Goal: Task Accomplishment & Management: Complete application form

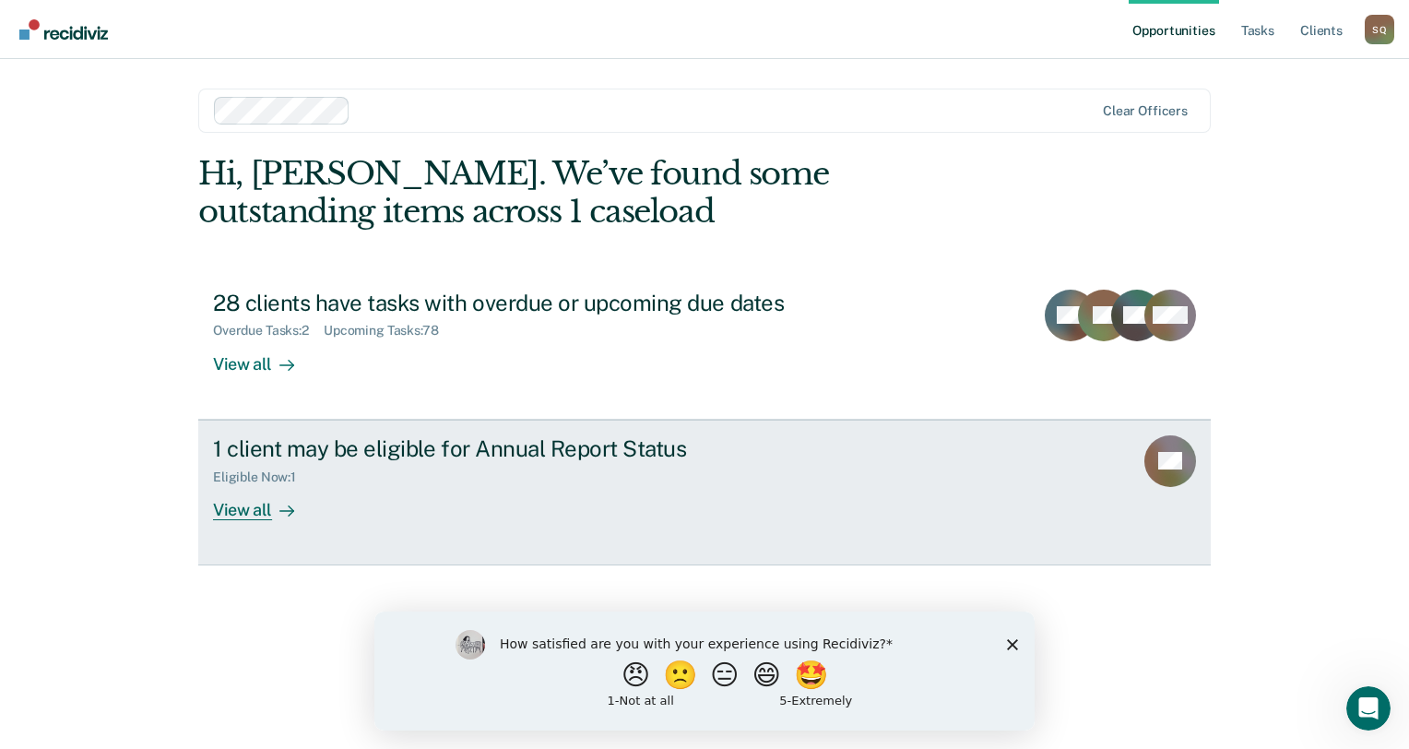
click at [438, 447] on div "1 client may be eligible for Annual Report Status" at bounding box center [536, 448] width 647 height 27
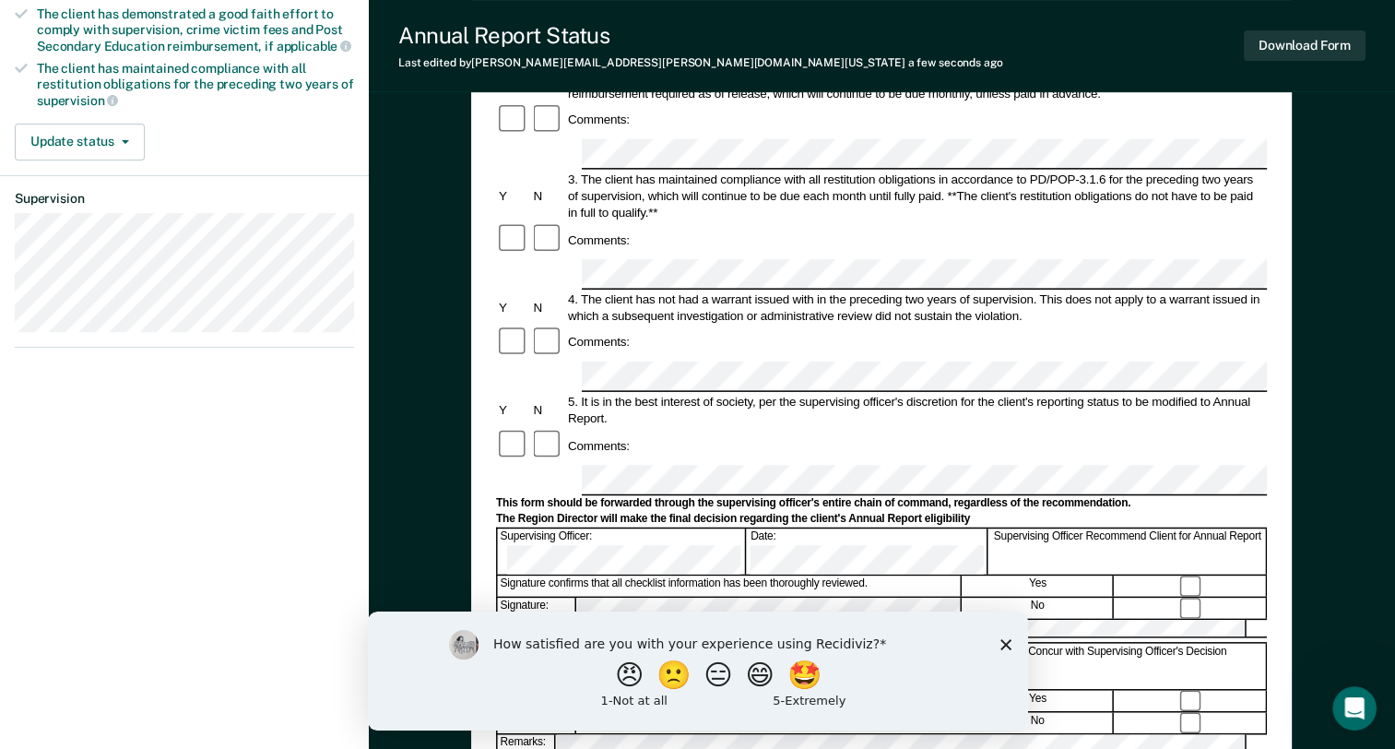
scroll to position [369, 0]
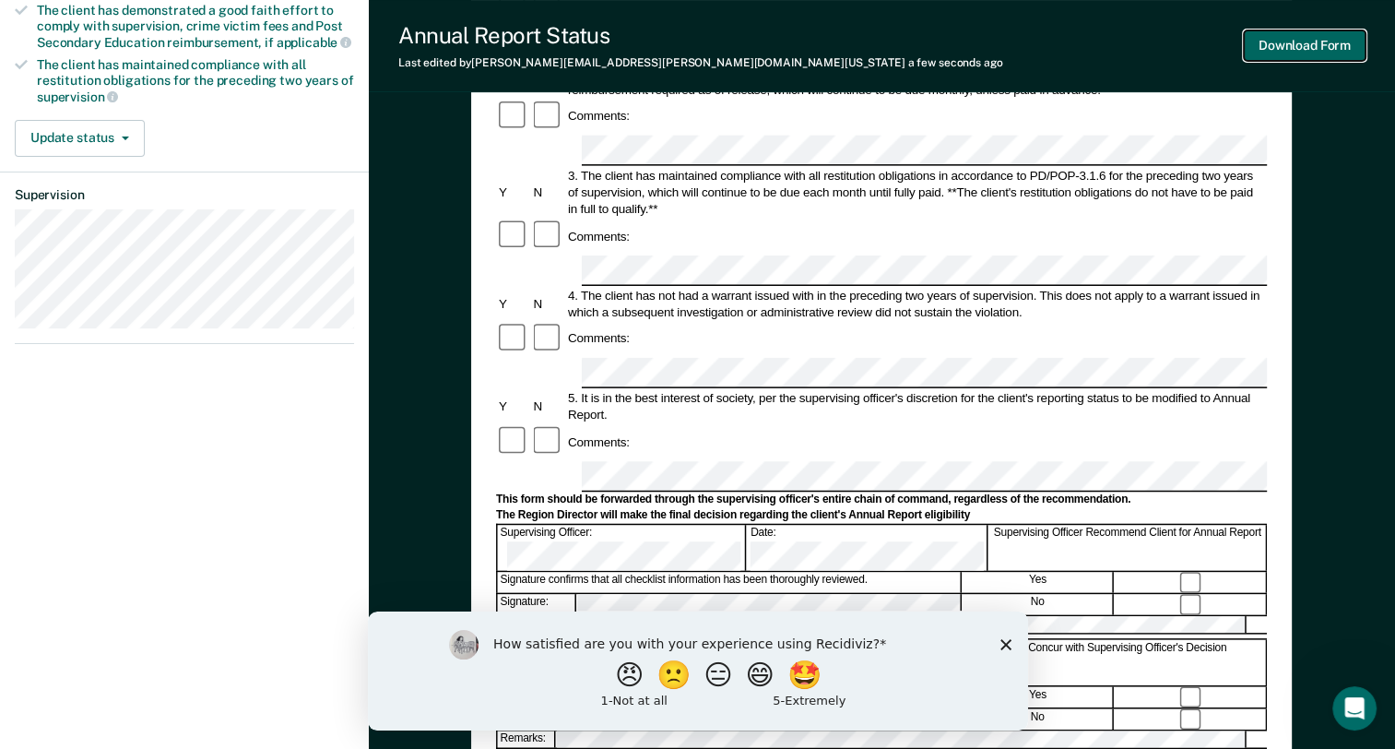
click at [1256, 57] on button "Download Form" at bounding box center [1305, 45] width 122 height 30
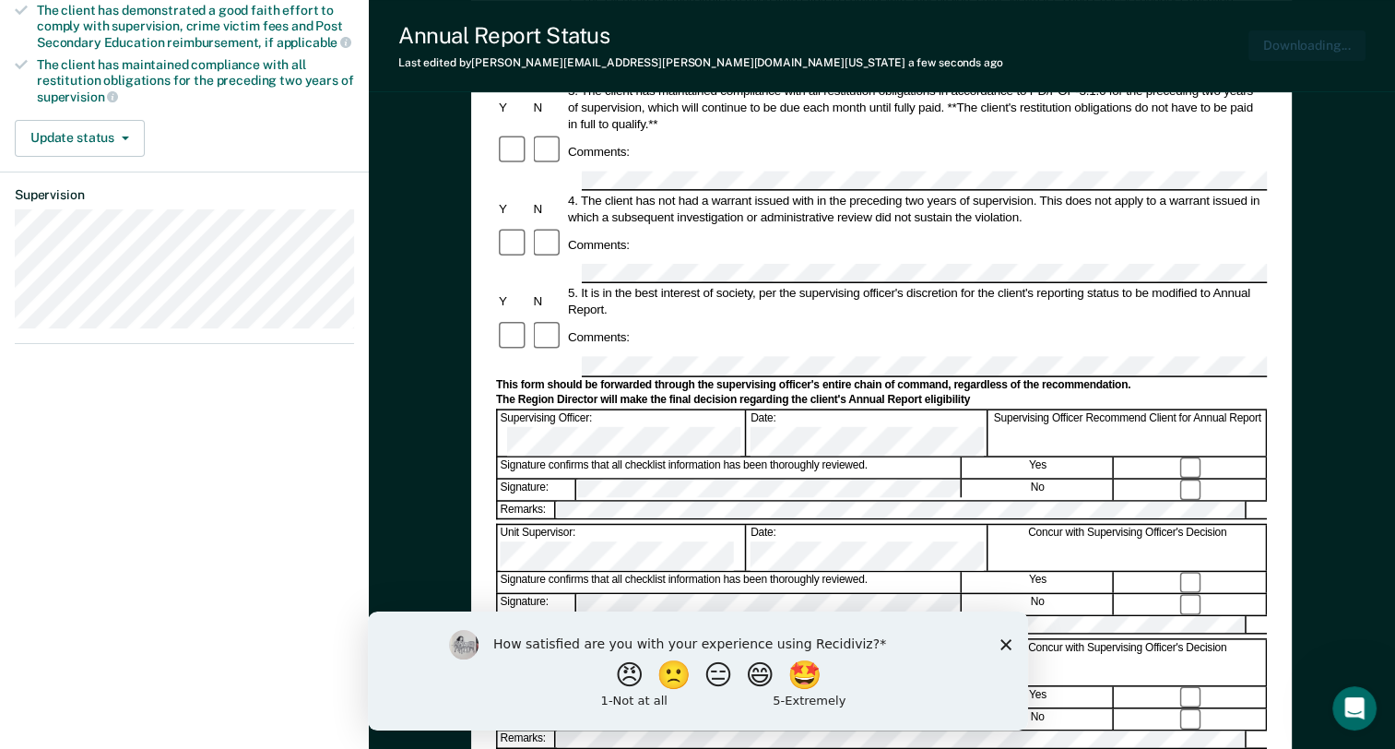
scroll to position [0, 0]
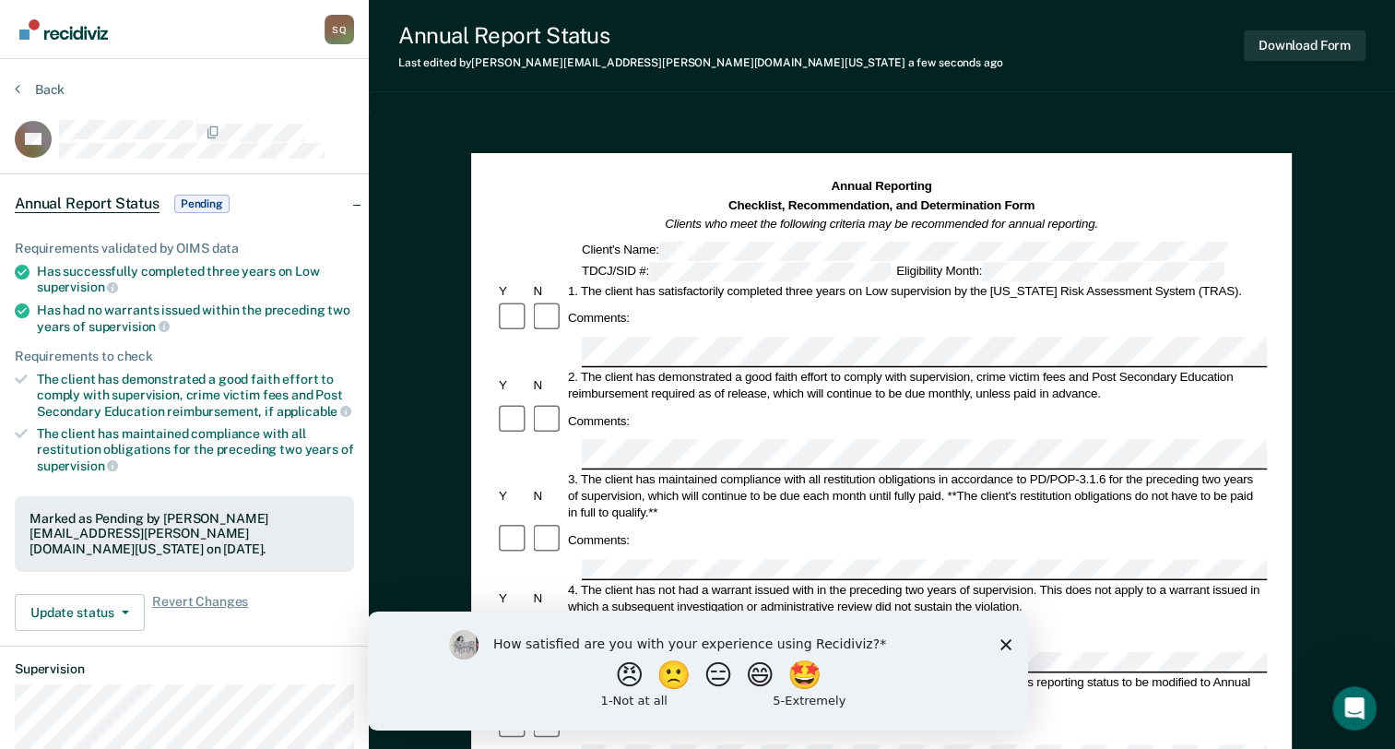
click at [1017, 645] on div "How satisfied are you with your experience using Recidiviz? 😠 🙁 😑 😄 🤩 1 - Not a…" at bounding box center [697, 669] width 660 height 119
click at [1011, 642] on div "How satisfied are you with your experience using Recidiviz? 😠 🙁 😑 😄 🤩 1 - Not a…" at bounding box center [697, 669] width 660 height 119
click at [1001, 641] on polygon "Close survey" at bounding box center [1004, 643] width 11 height 11
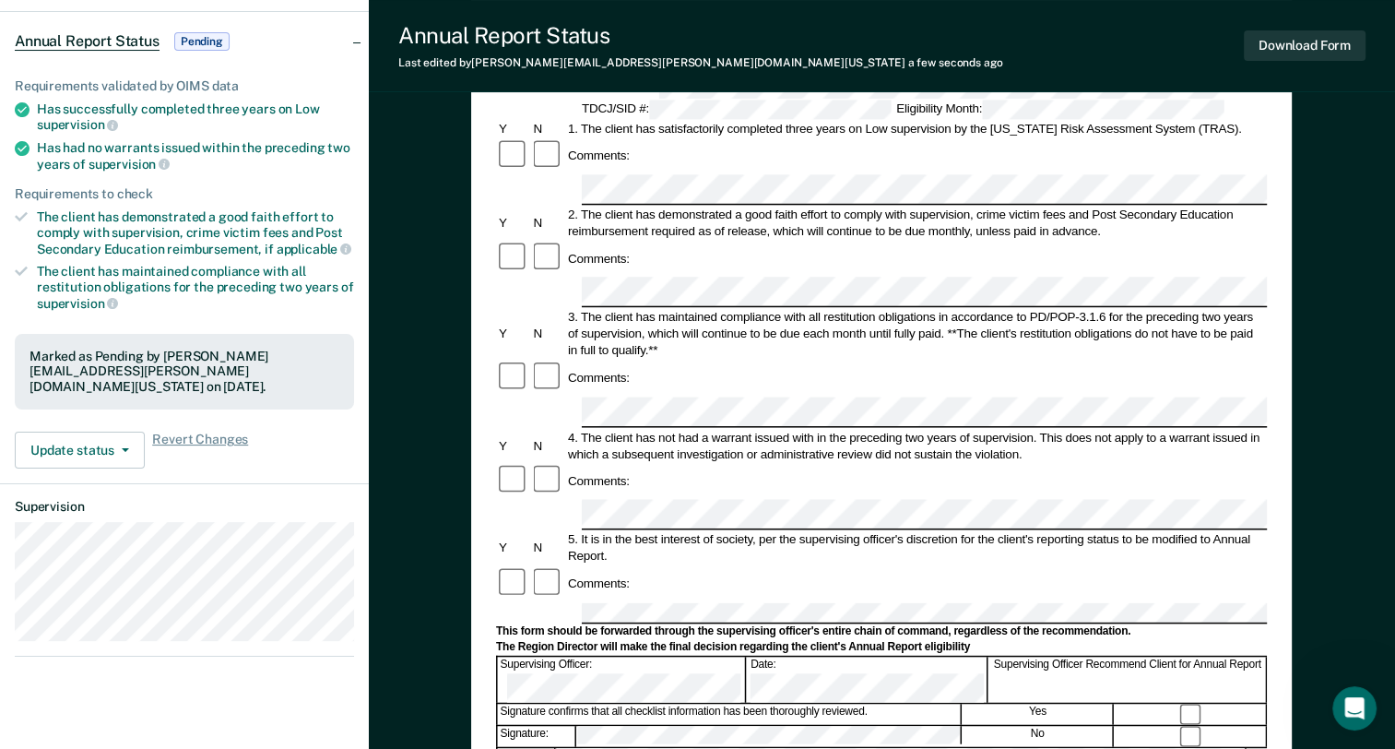
scroll to position [184, 0]
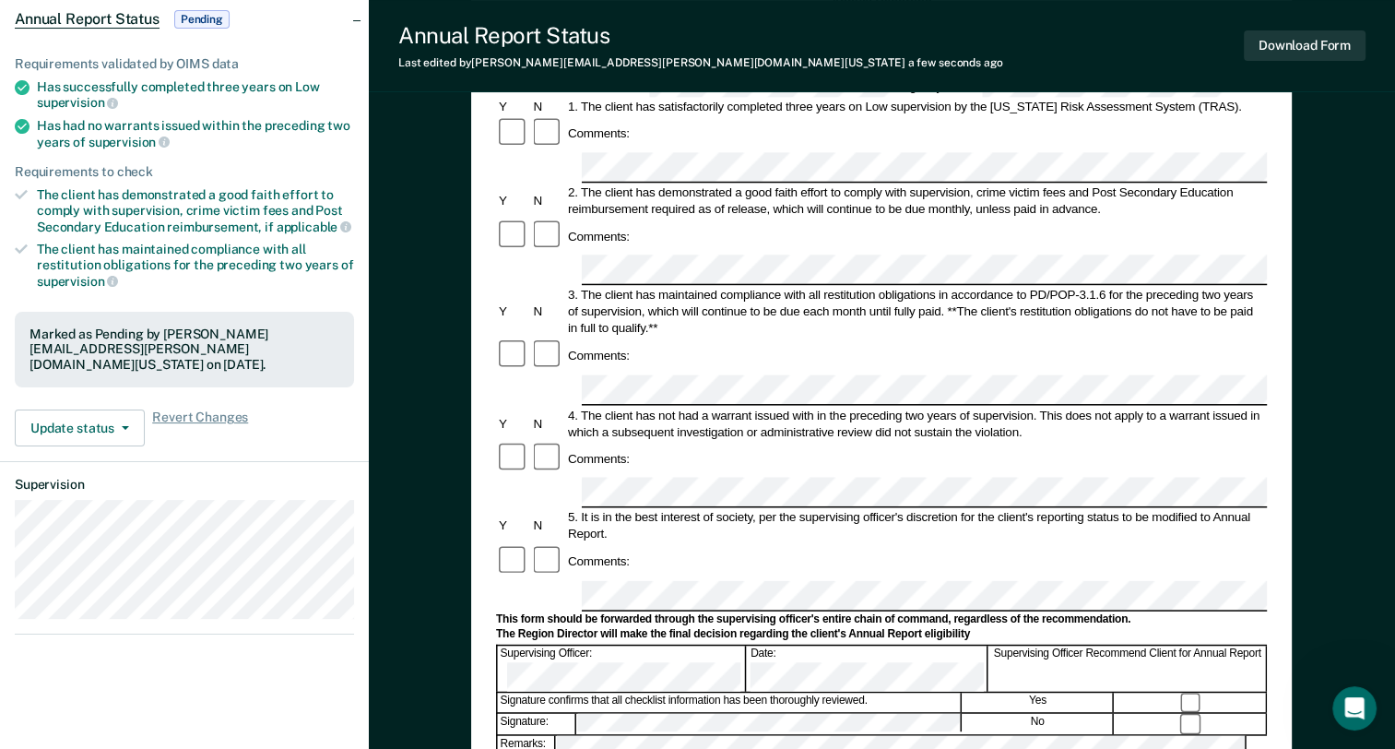
click at [1103, 544] on div "Comments:" at bounding box center [881, 561] width 771 height 35
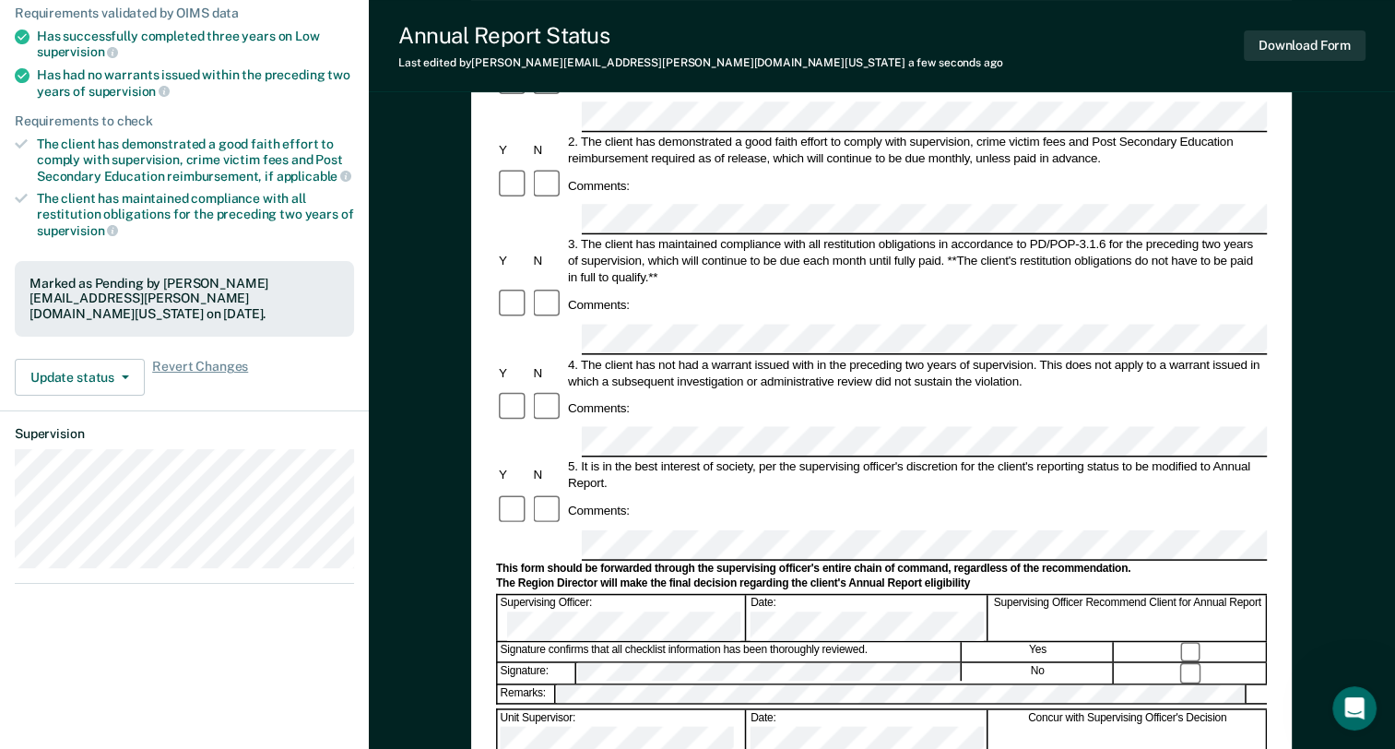
scroll to position [277, 0]
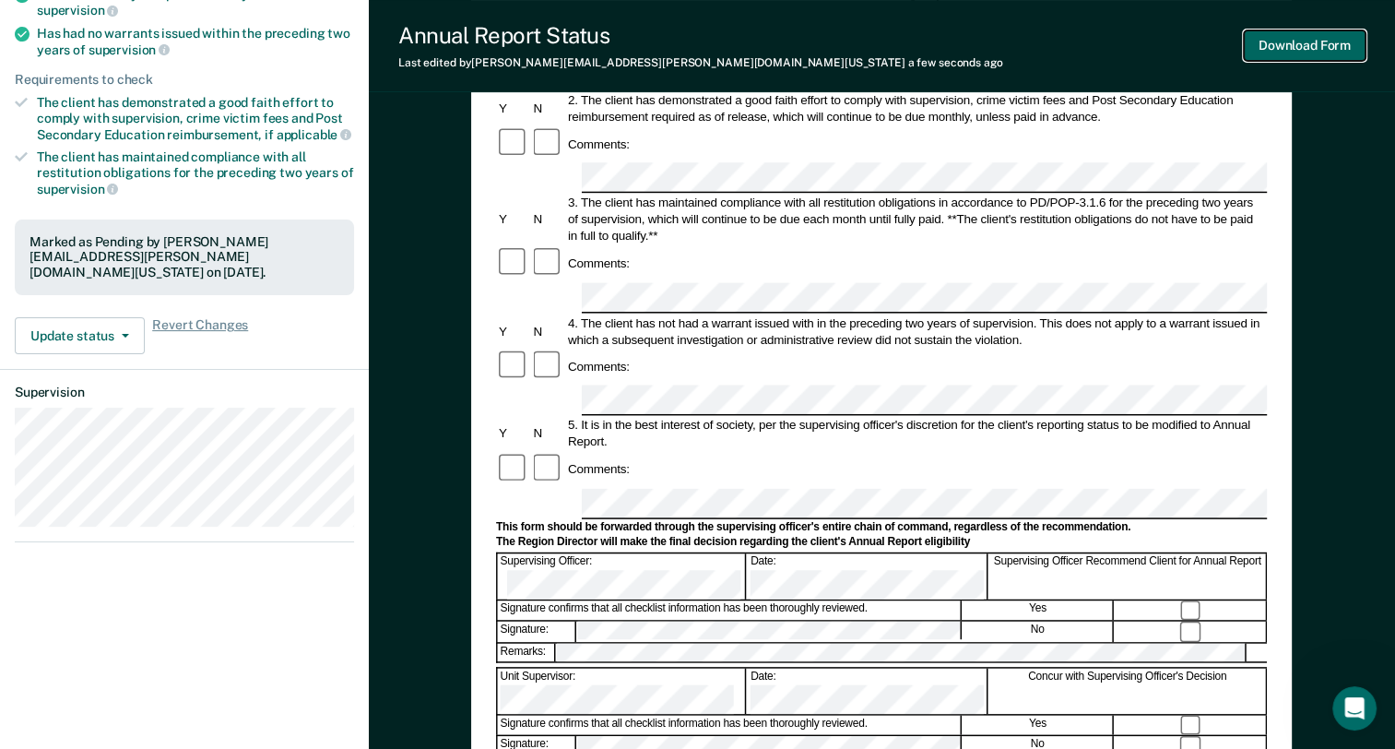
click at [1317, 41] on button "Download Form" at bounding box center [1305, 45] width 122 height 30
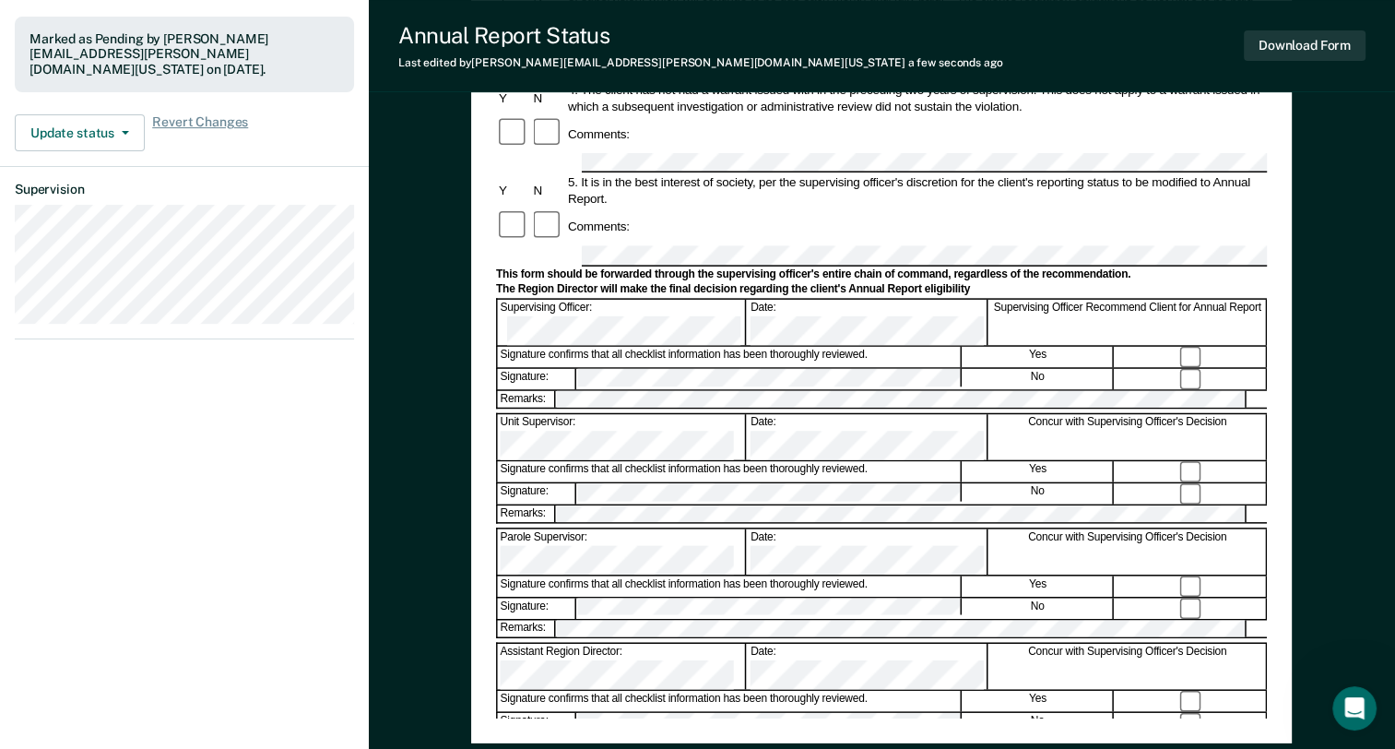
scroll to position [553, 0]
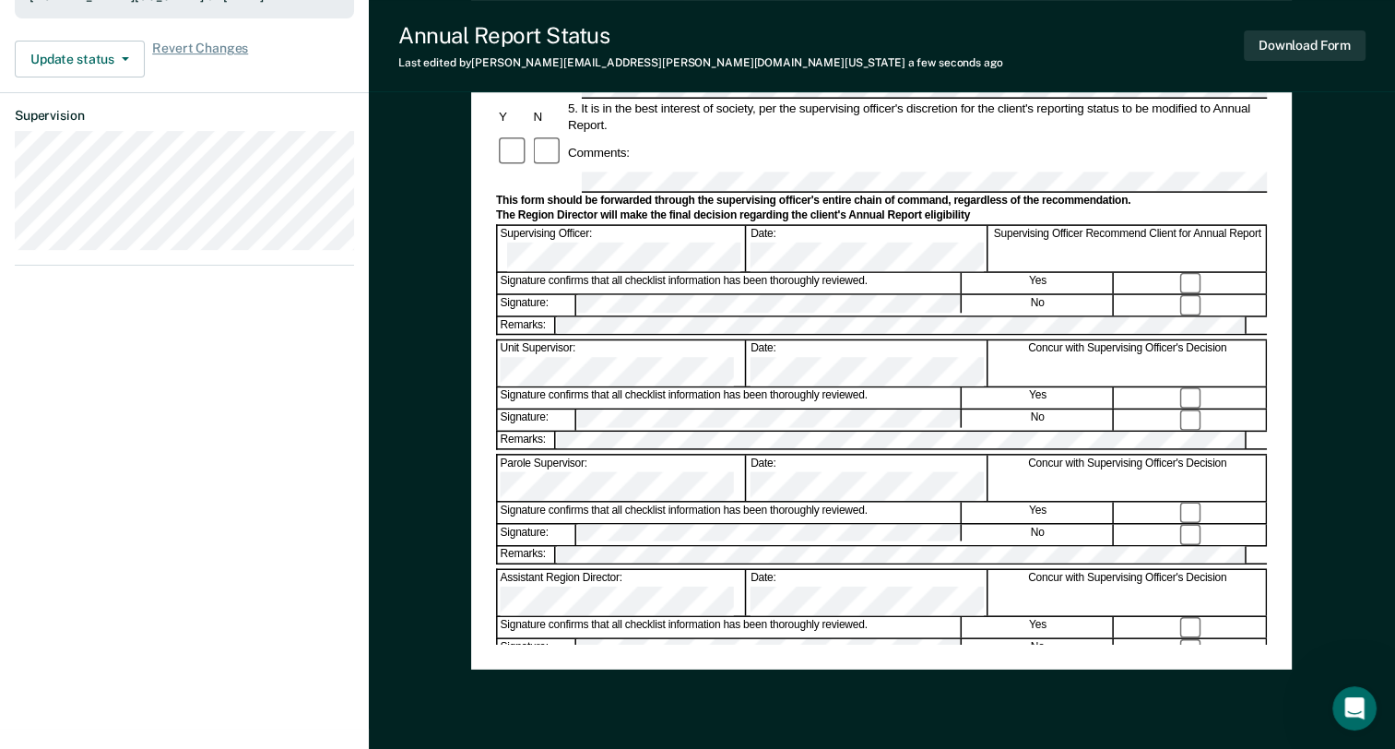
click at [719, 648] on div "Annual Reporting Checklist, Recommendation, and Determination Form Clients who …" at bounding box center [881, 134] width 820 height 1069
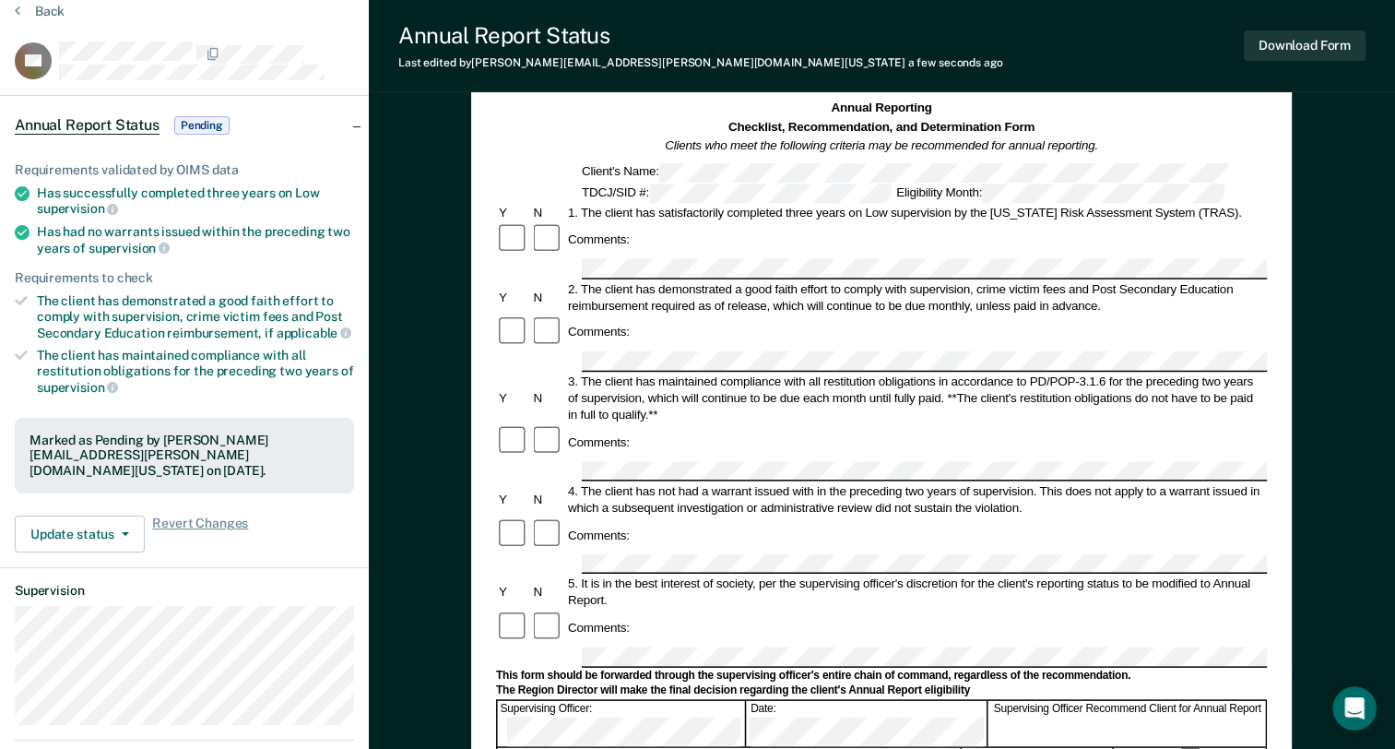
scroll to position [0, 0]
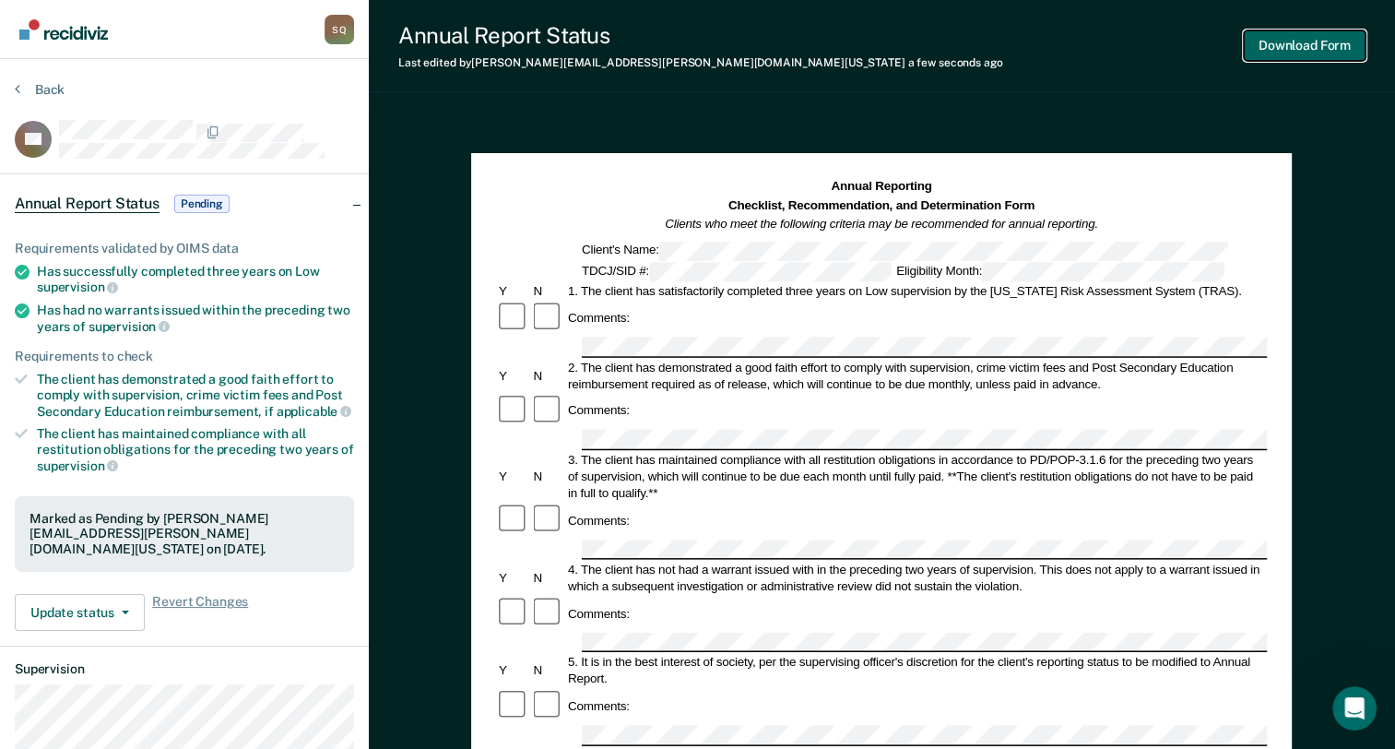
click at [1273, 44] on button "Download Form" at bounding box center [1305, 45] width 122 height 30
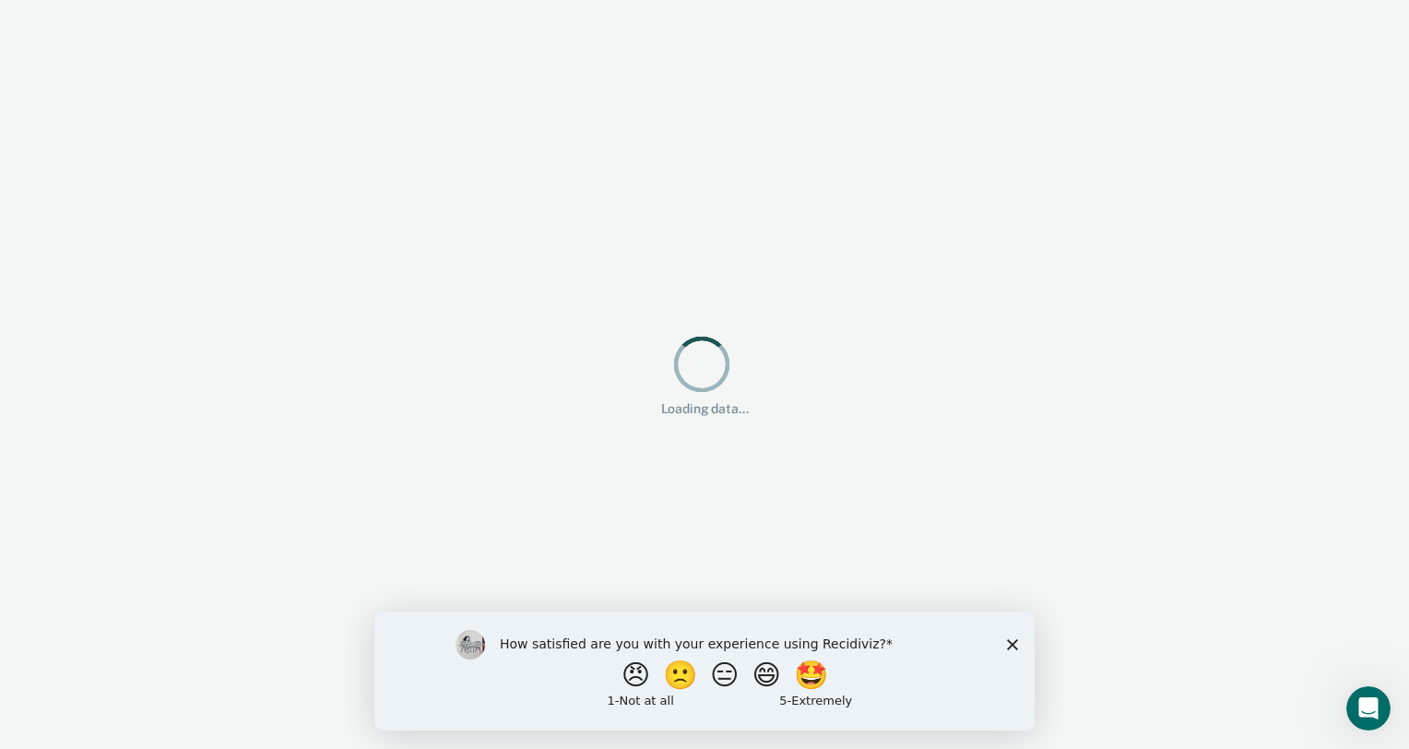
click at [1014, 647] on icon "Close survey" at bounding box center [1012, 643] width 11 height 11
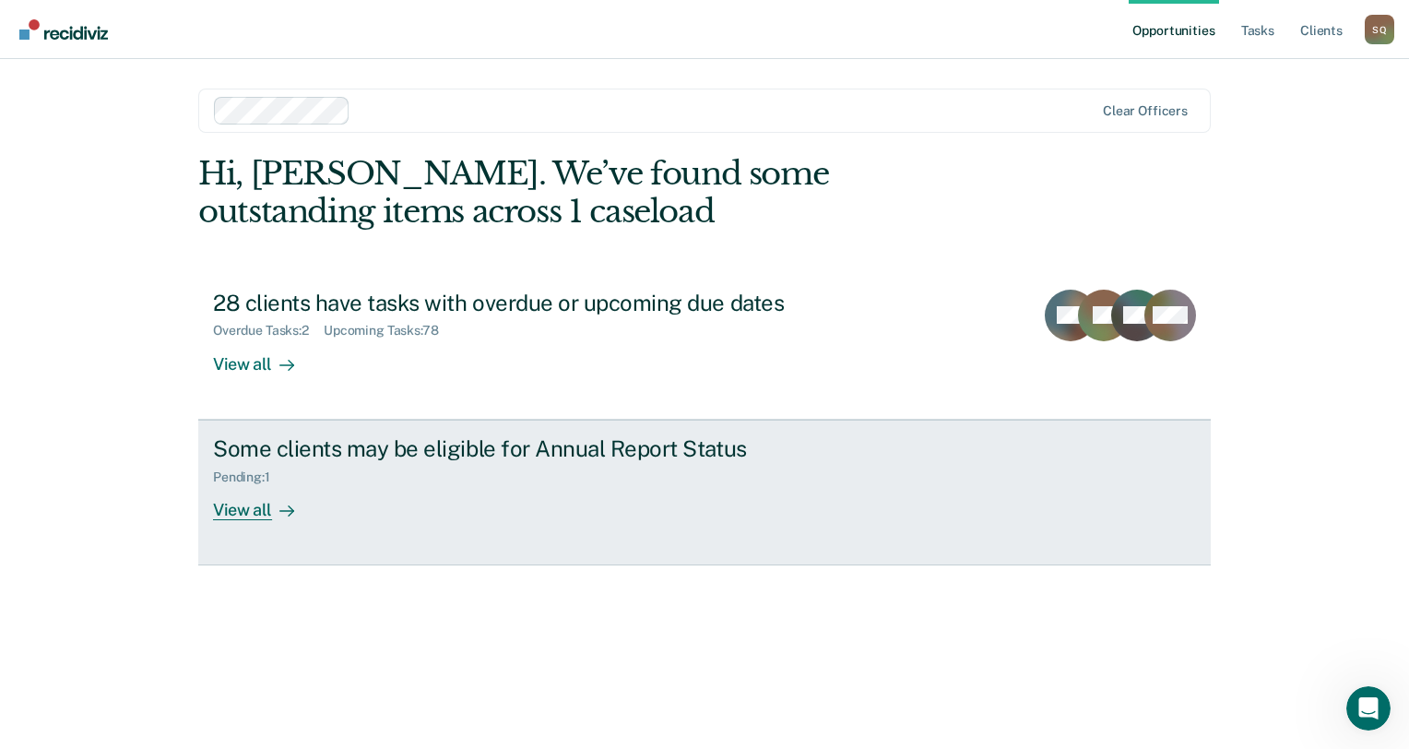
click at [333, 450] on div "Some clients may be eligible for Annual Report Status" at bounding box center [536, 448] width 647 height 27
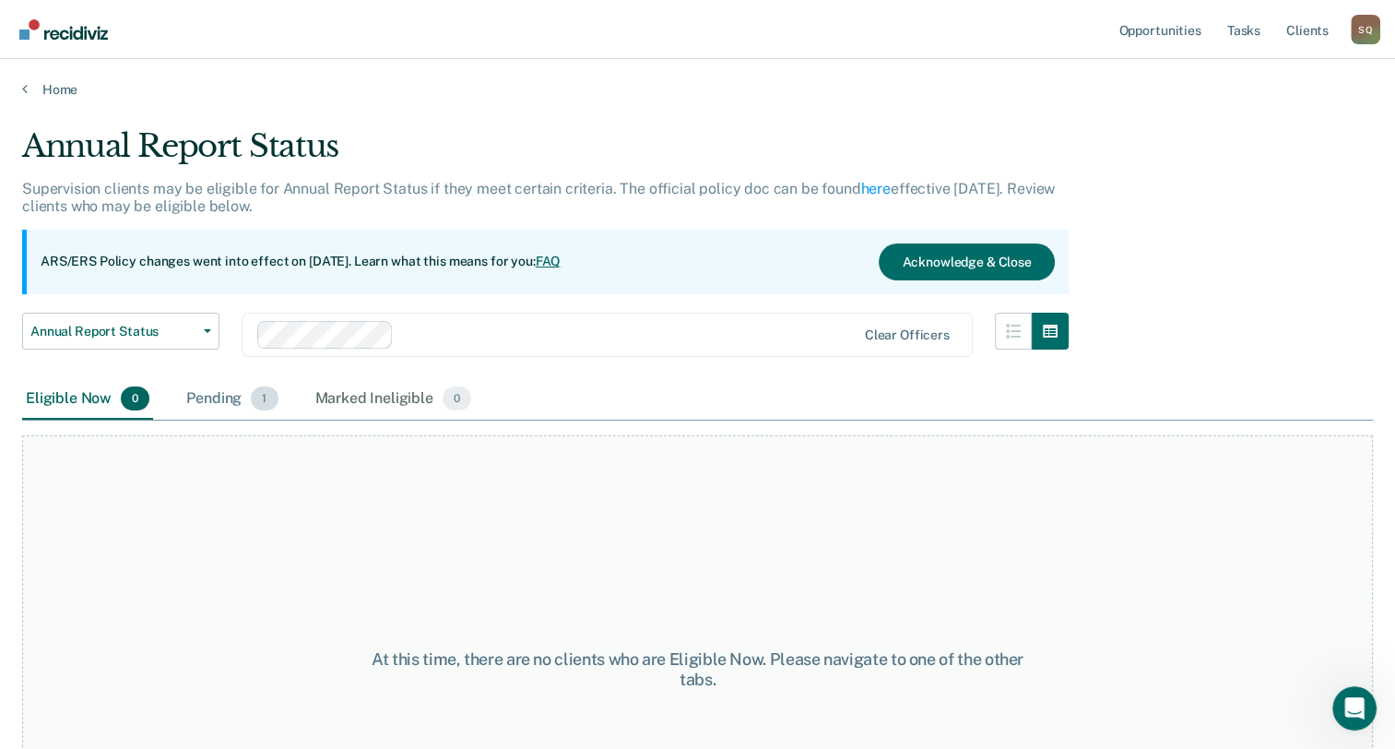
click at [217, 398] on div "Pending 1" at bounding box center [232, 399] width 99 height 41
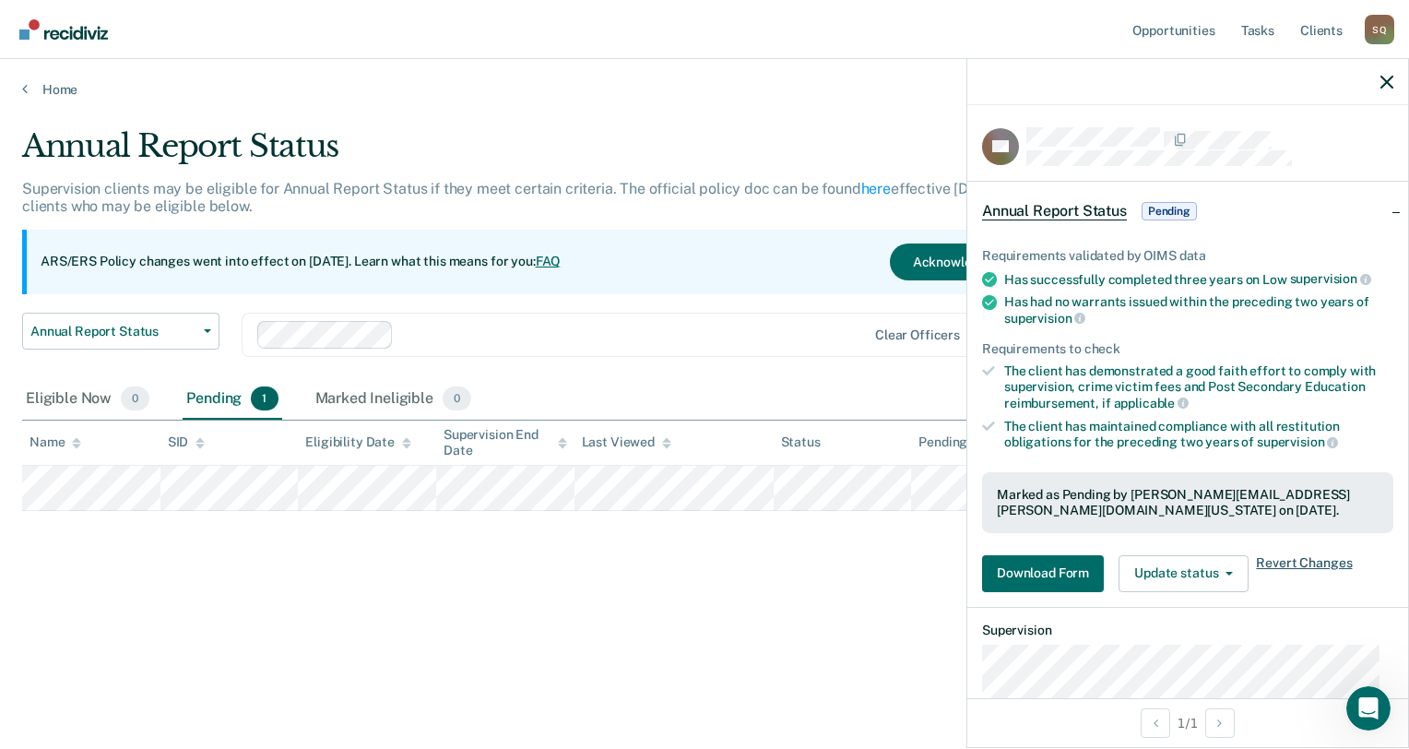
click at [1273, 555] on span "Revert Changes" at bounding box center [1304, 573] width 96 height 37
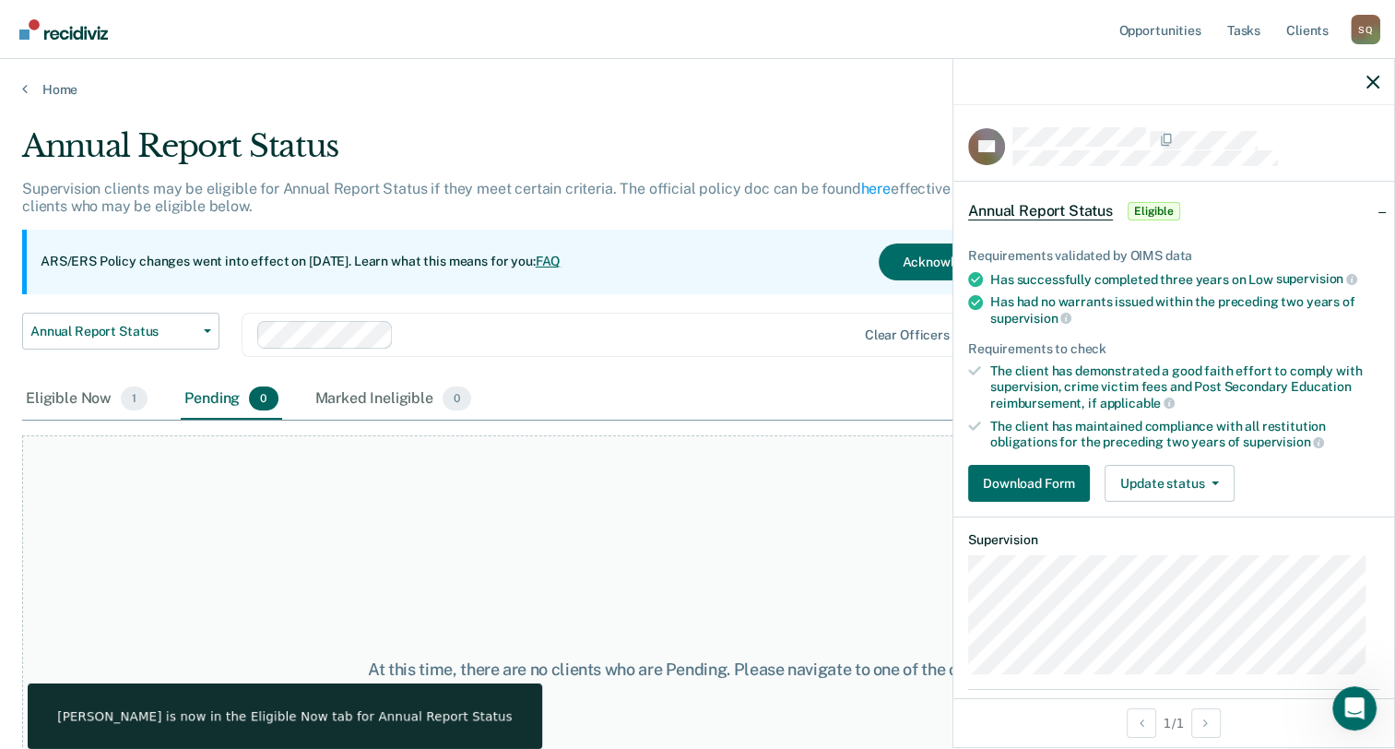
click at [254, 568] on div "At this time, there are no clients who are Pending. Please navigate to one of t…" at bounding box center [697, 669] width 1351 height 468
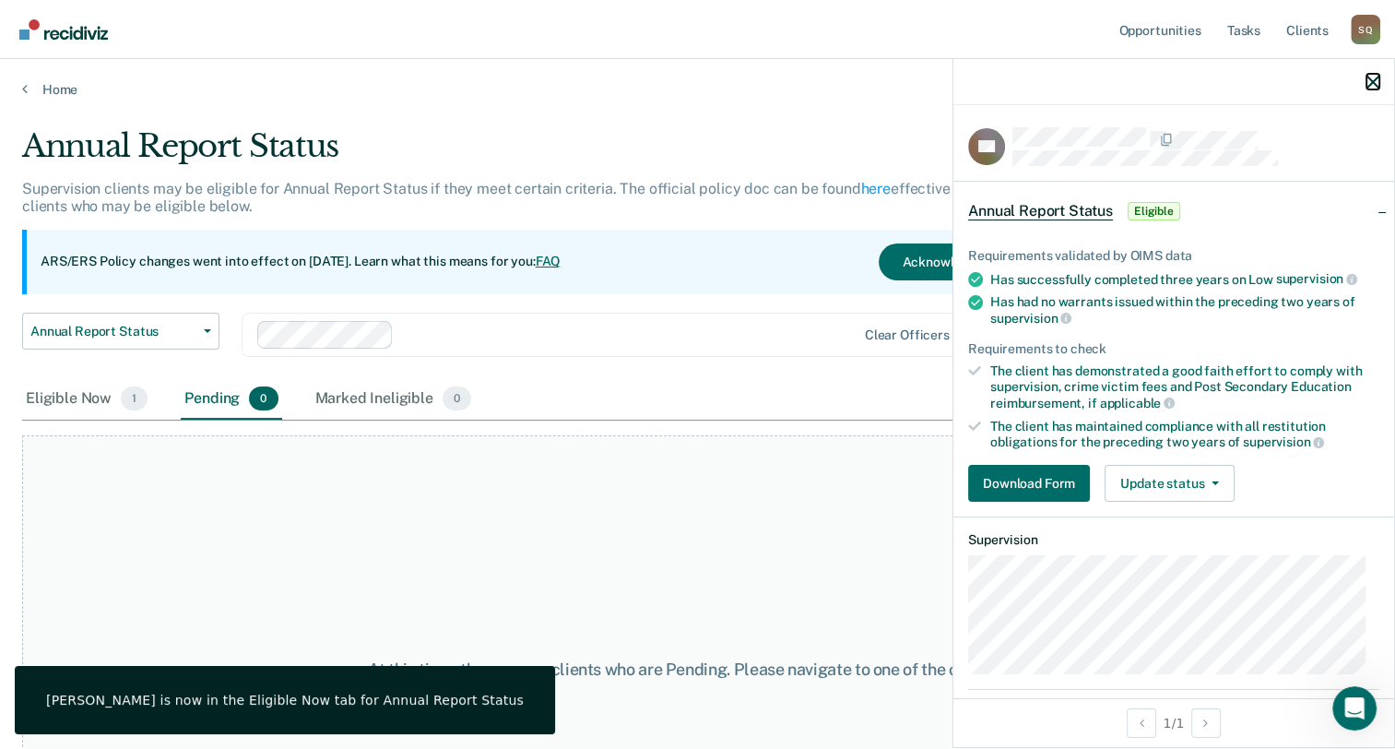
click at [1368, 77] on icon "button" at bounding box center [1372, 82] width 13 height 13
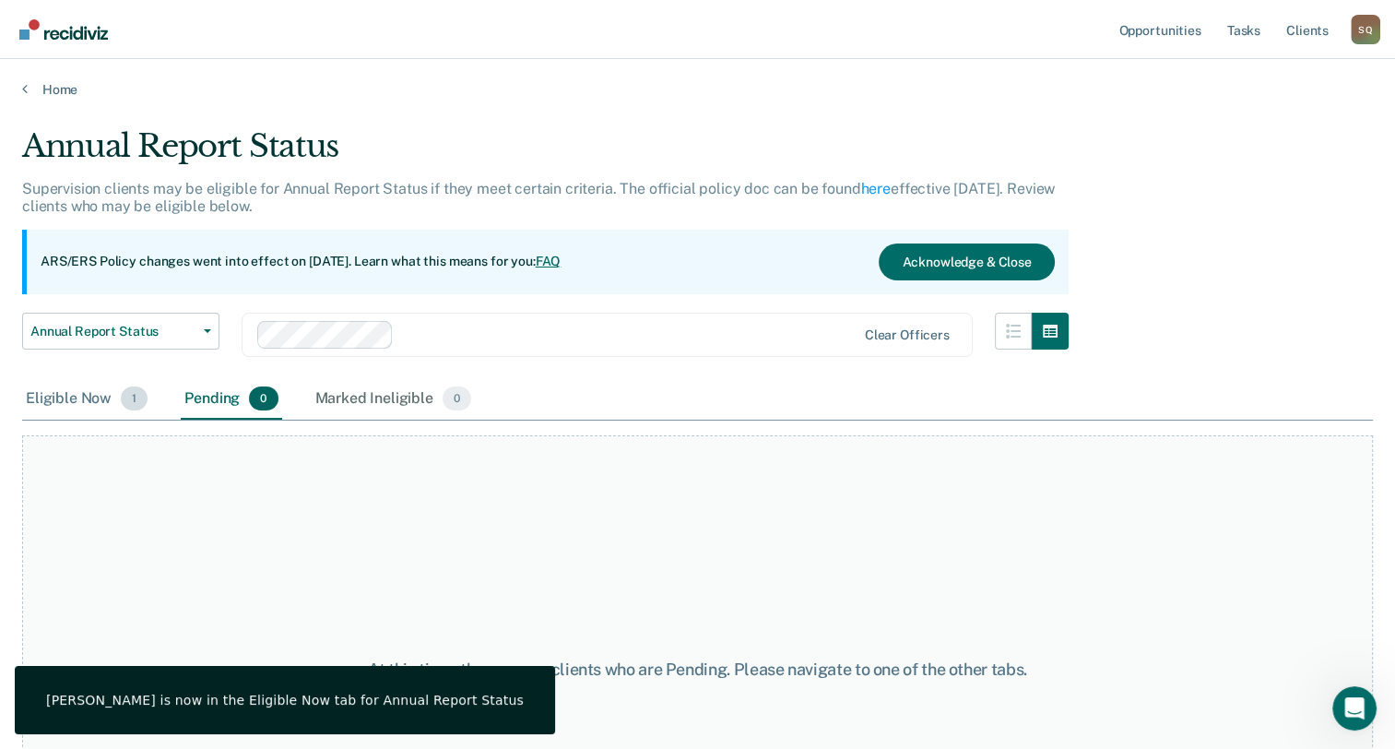
click at [90, 406] on div "Eligible Now 1" at bounding box center [86, 399] width 129 height 41
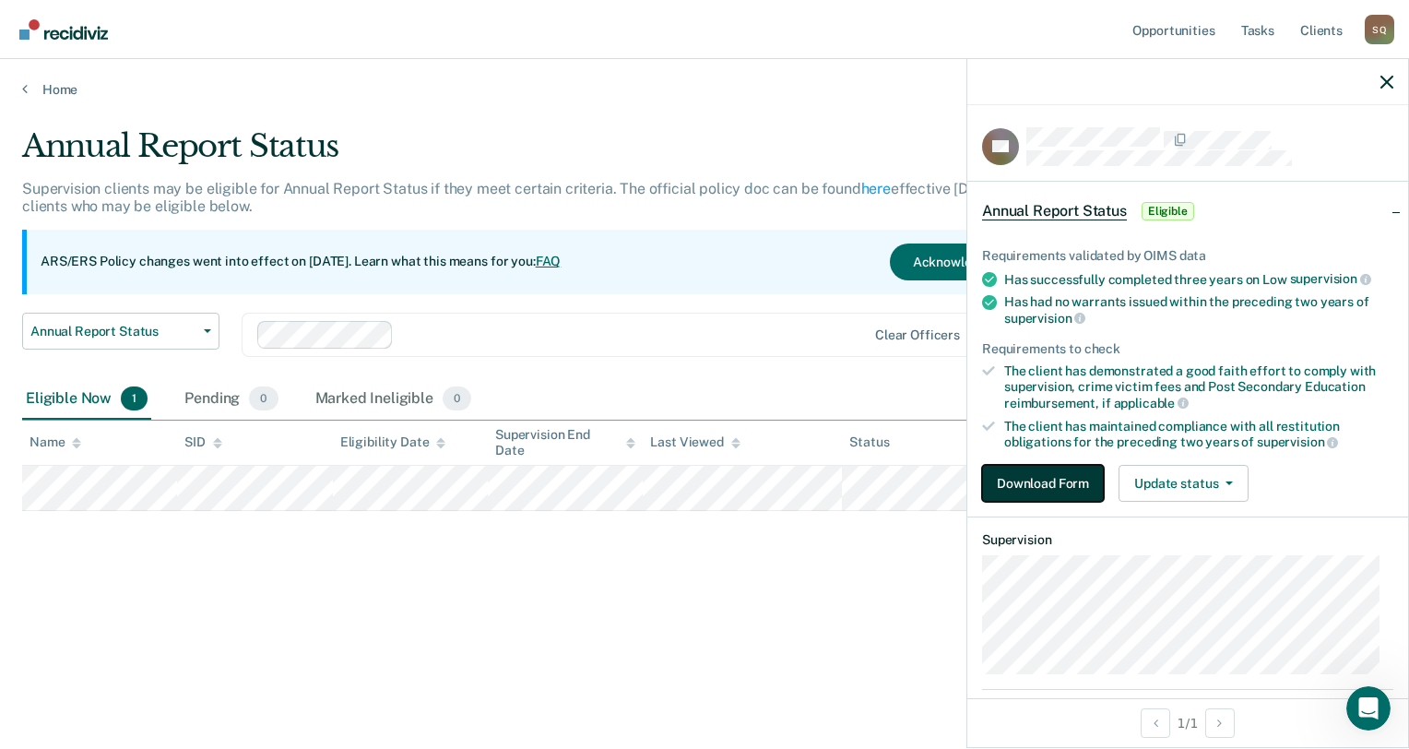
click at [1033, 479] on button "Download Form" at bounding box center [1043, 483] width 122 height 37
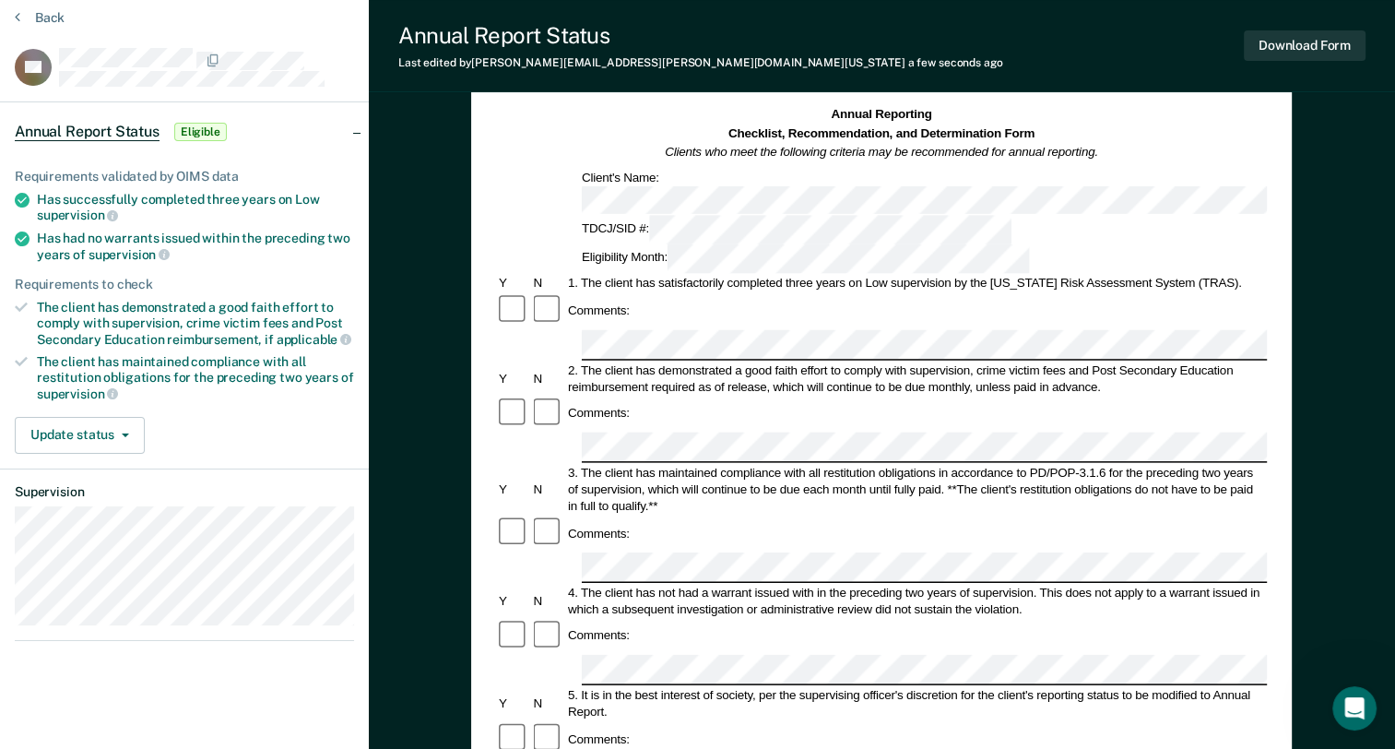
scroll to position [92, 0]
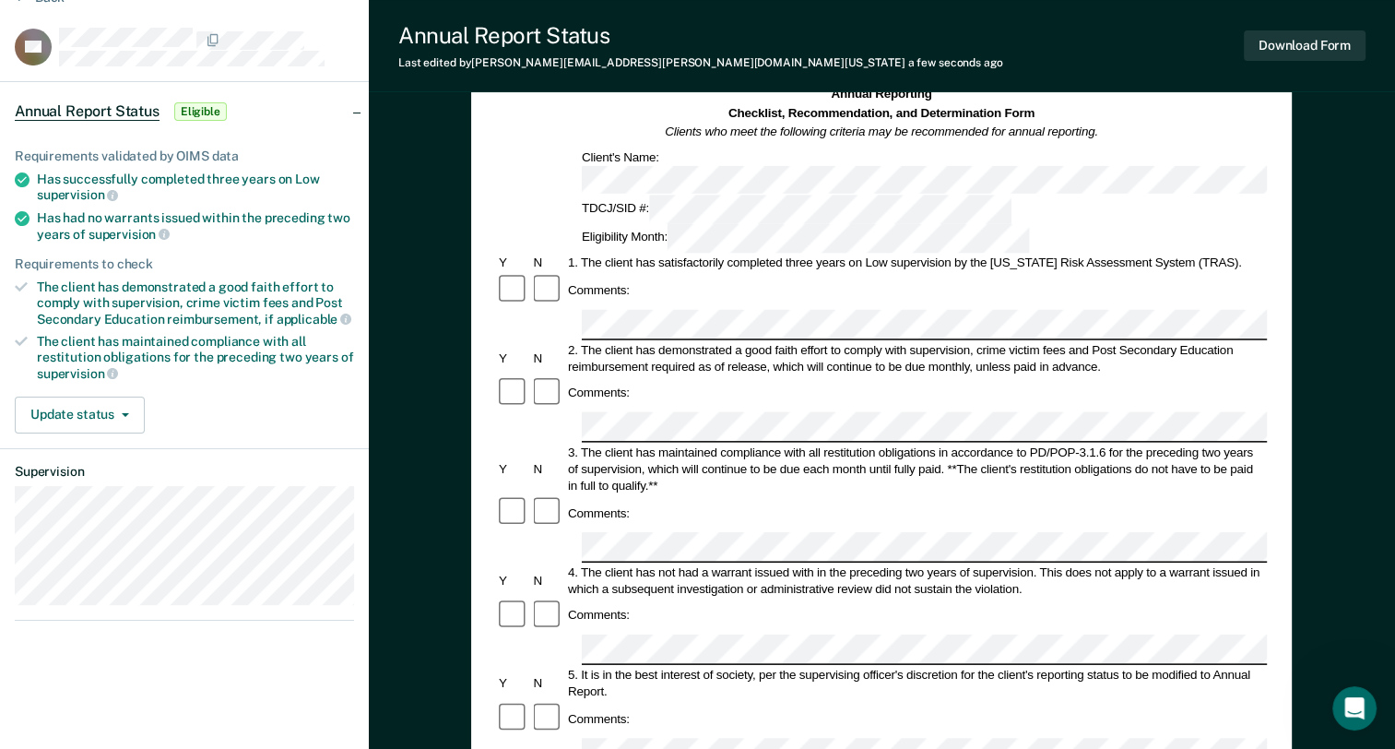
click at [898, 498] on form "Annual Reporting Checklist, Recommendation, and Determination Form Clients who …" at bounding box center [881, 736] width 771 height 1300
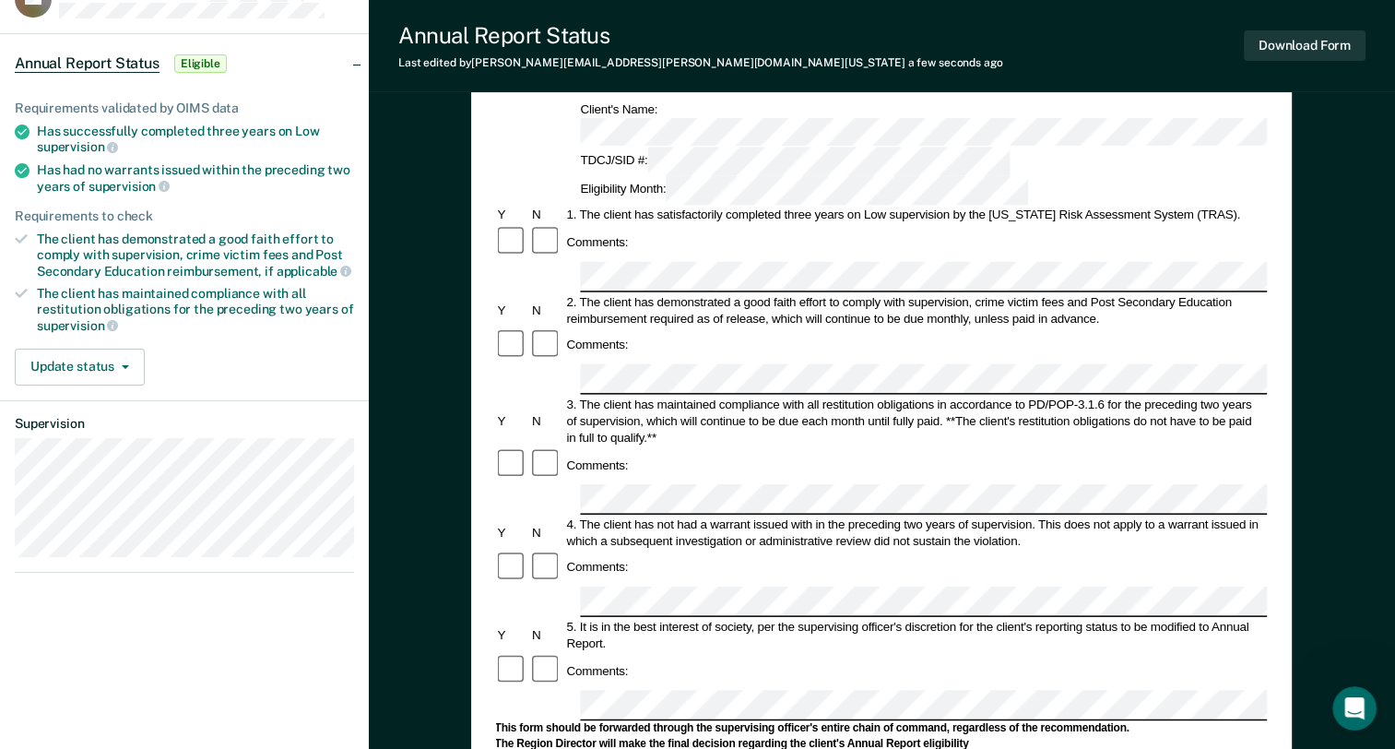
scroll to position [184, 0]
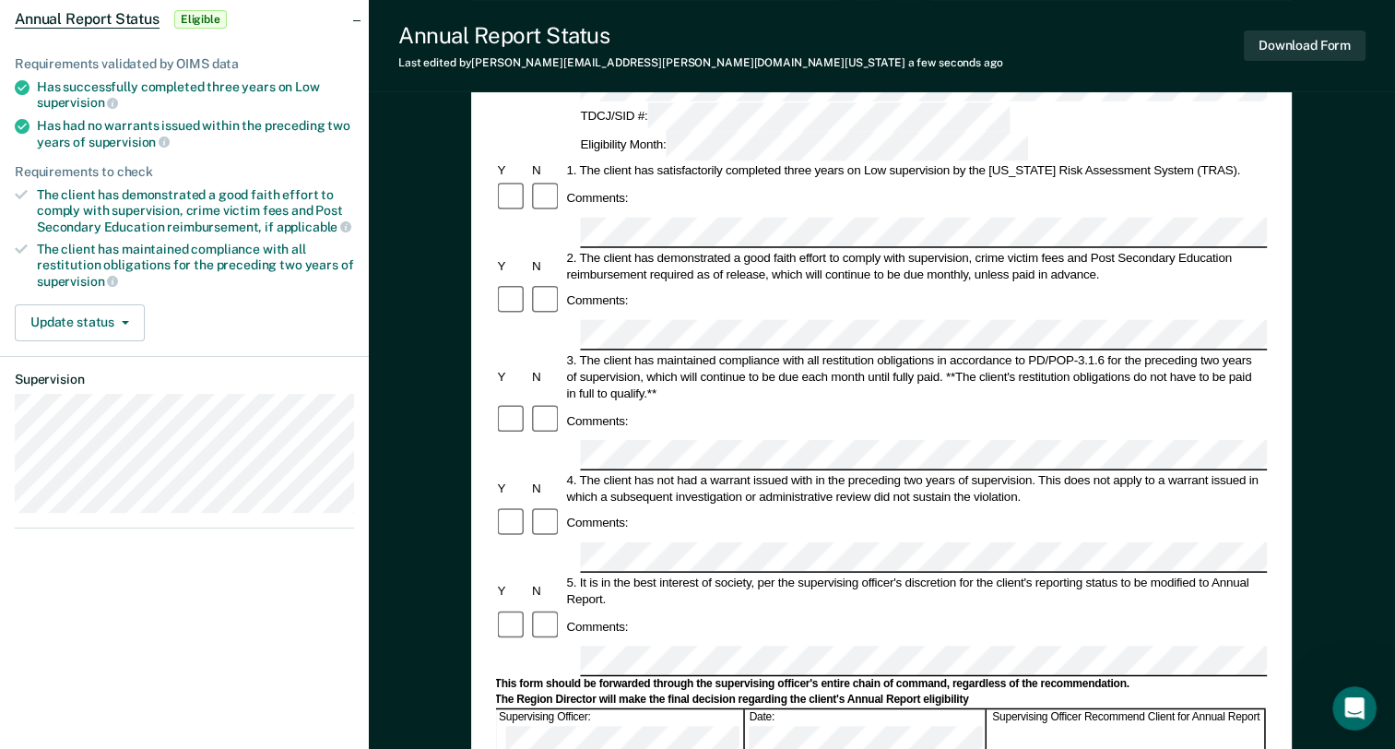
click at [1134, 574] on div "5. It is in the best interest of society, per the supervising officer's discret…" at bounding box center [915, 590] width 702 height 33
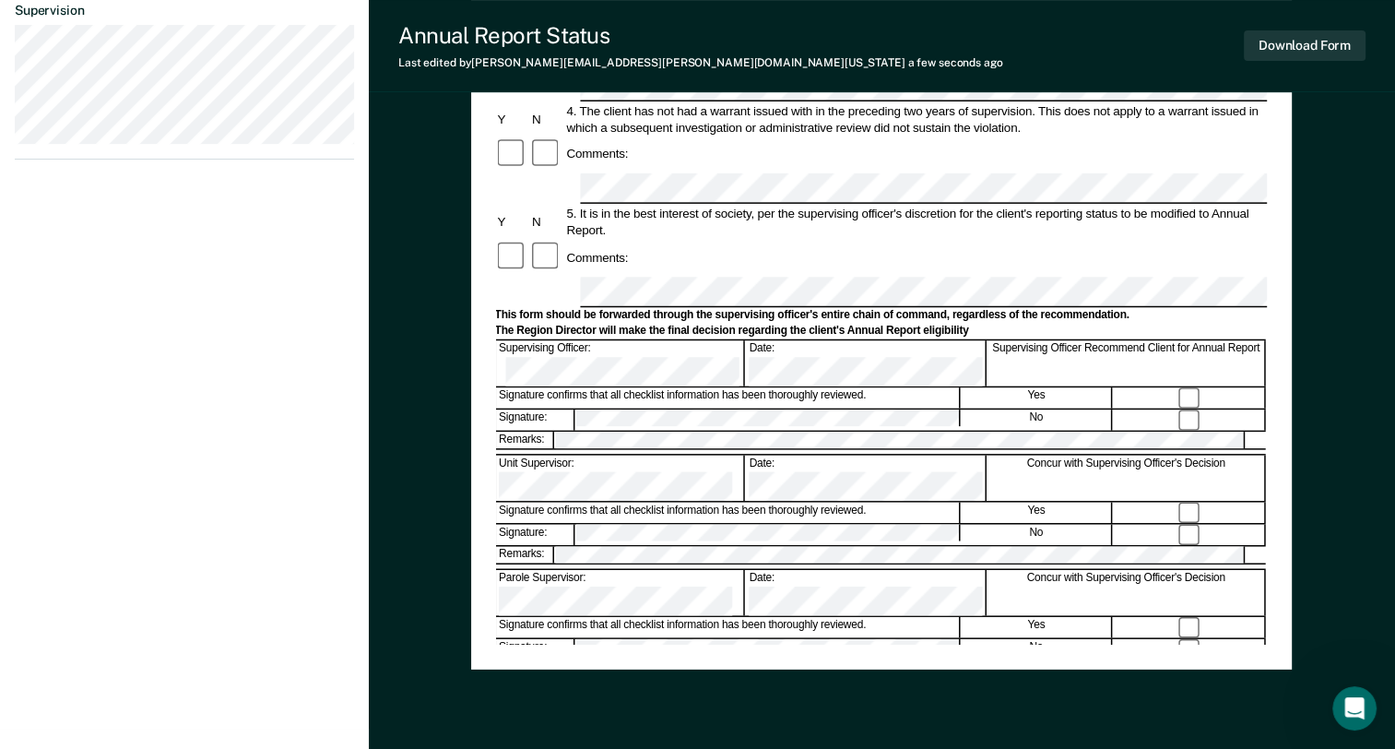
scroll to position [277, 0]
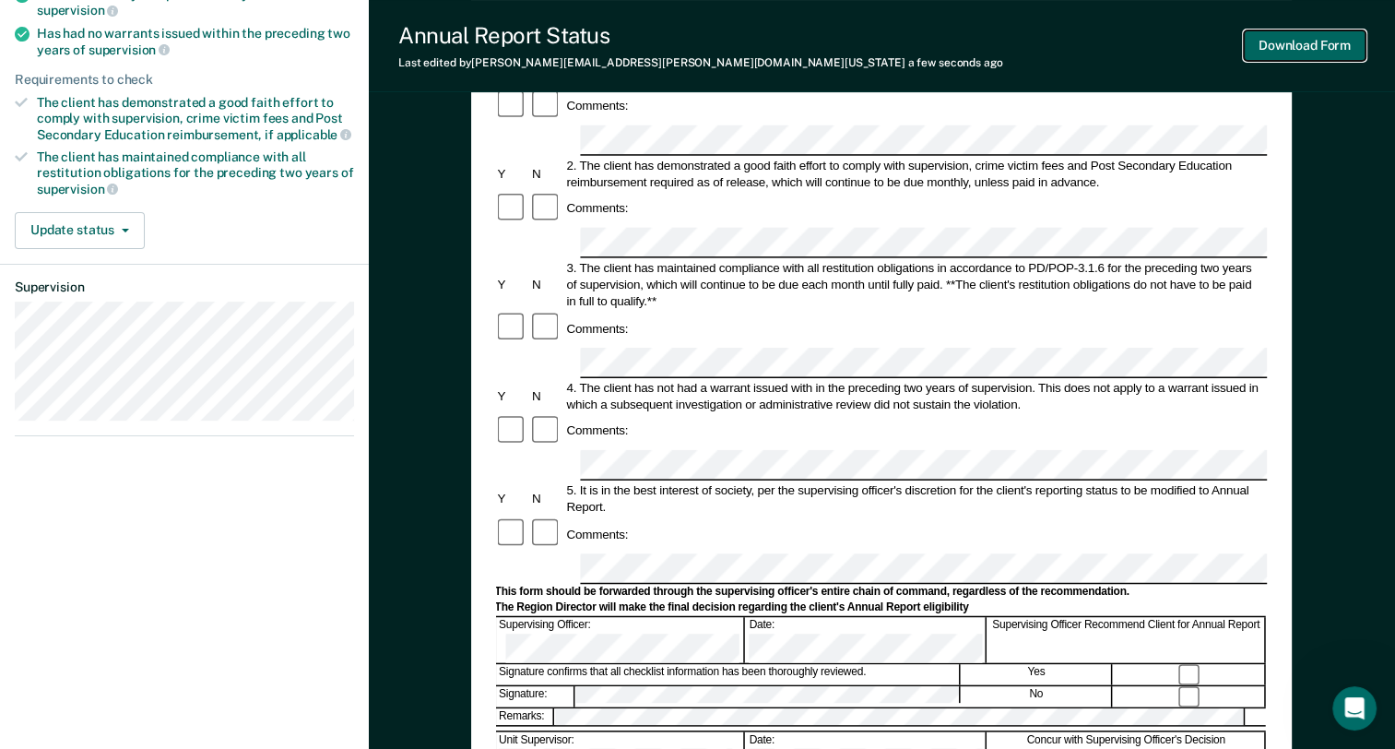
click at [1303, 48] on button "Download Form" at bounding box center [1305, 45] width 122 height 30
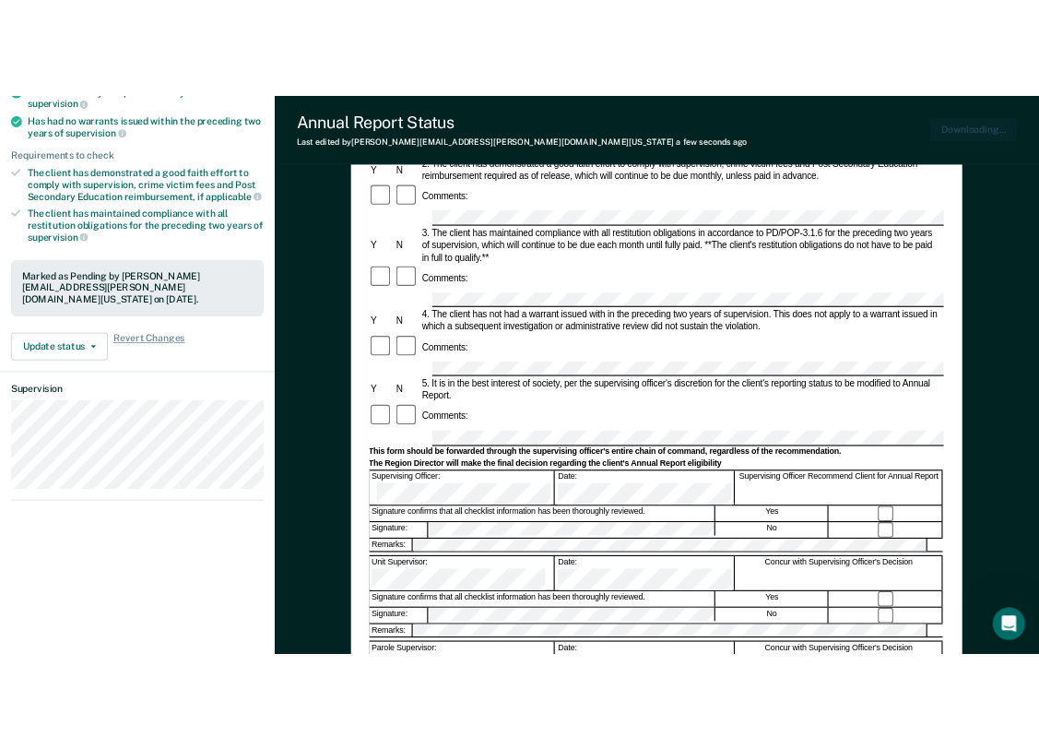
scroll to position [0, 0]
